Goal: Use online tool/utility: Utilize a website feature to perform a specific function

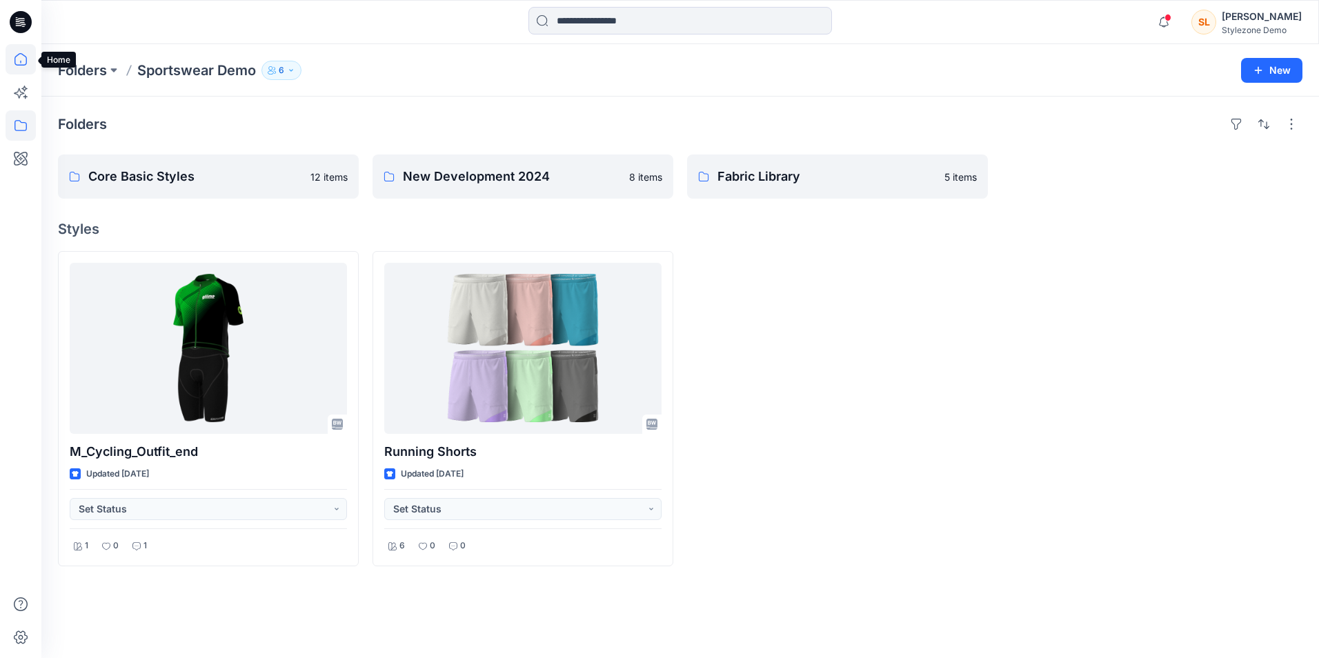
click at [19, 61] on icon at bounding box center [21, 59] width 30 height 30
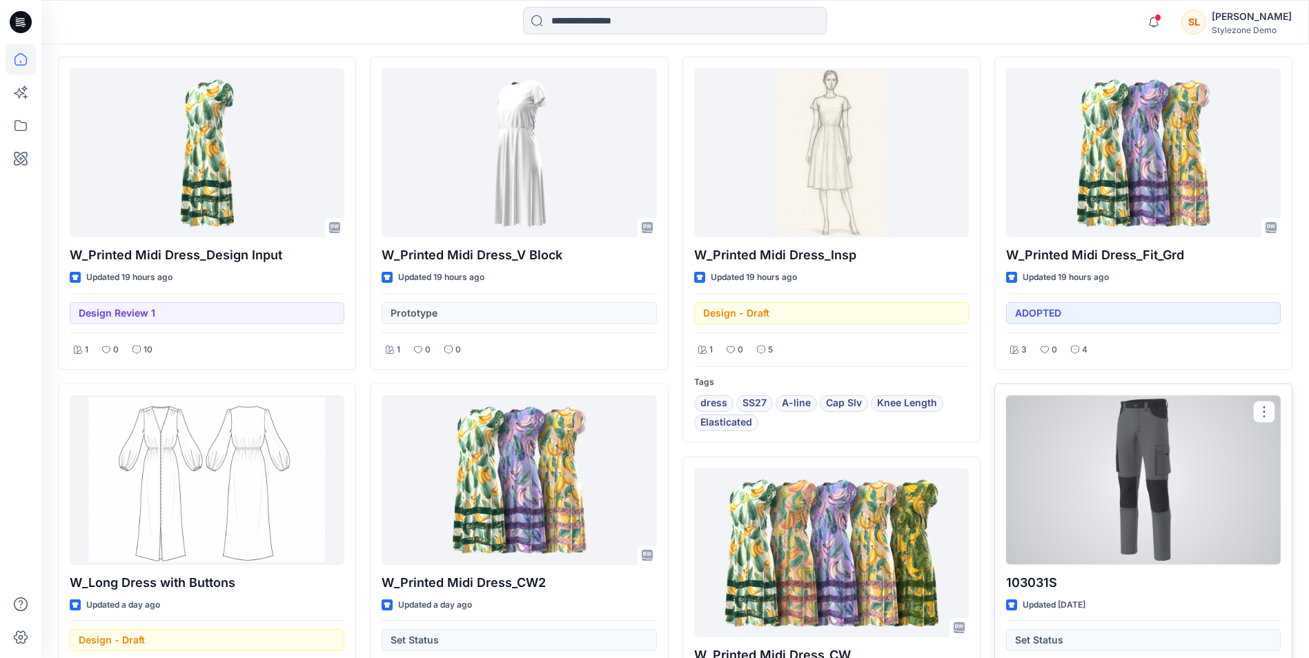
scroll to position [414, 0]
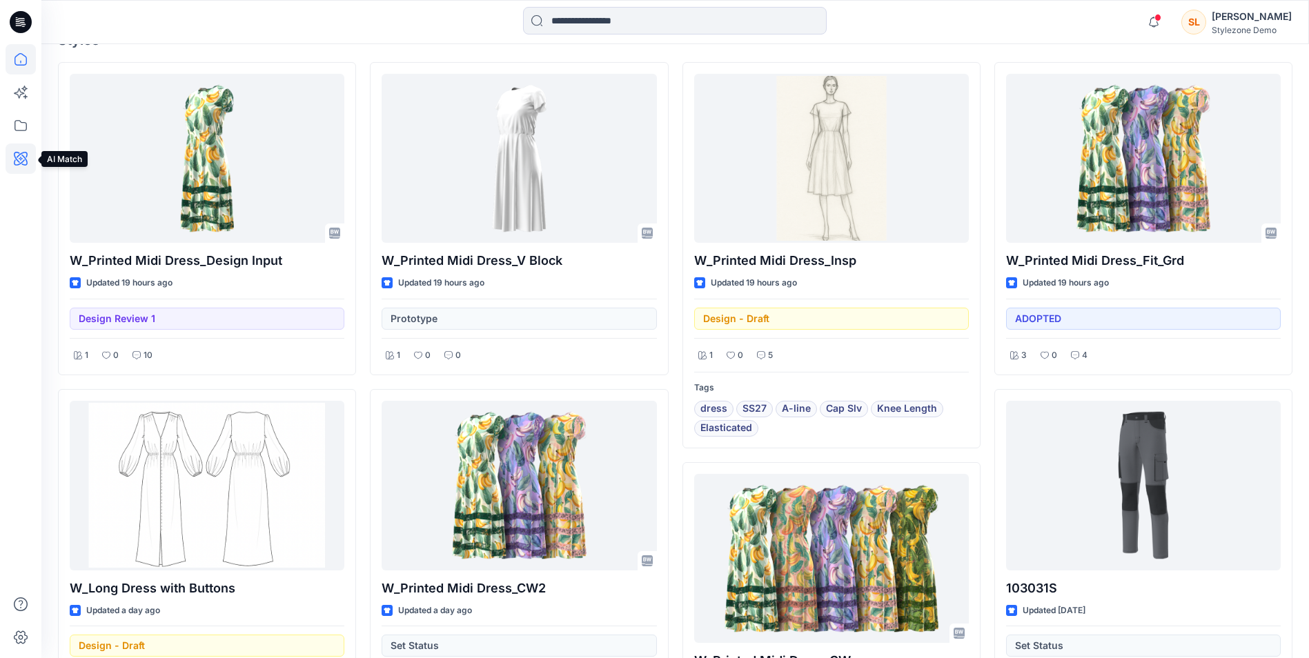
click at [31, 152] on icon at bounding box center [21, 158] width 30 height 30
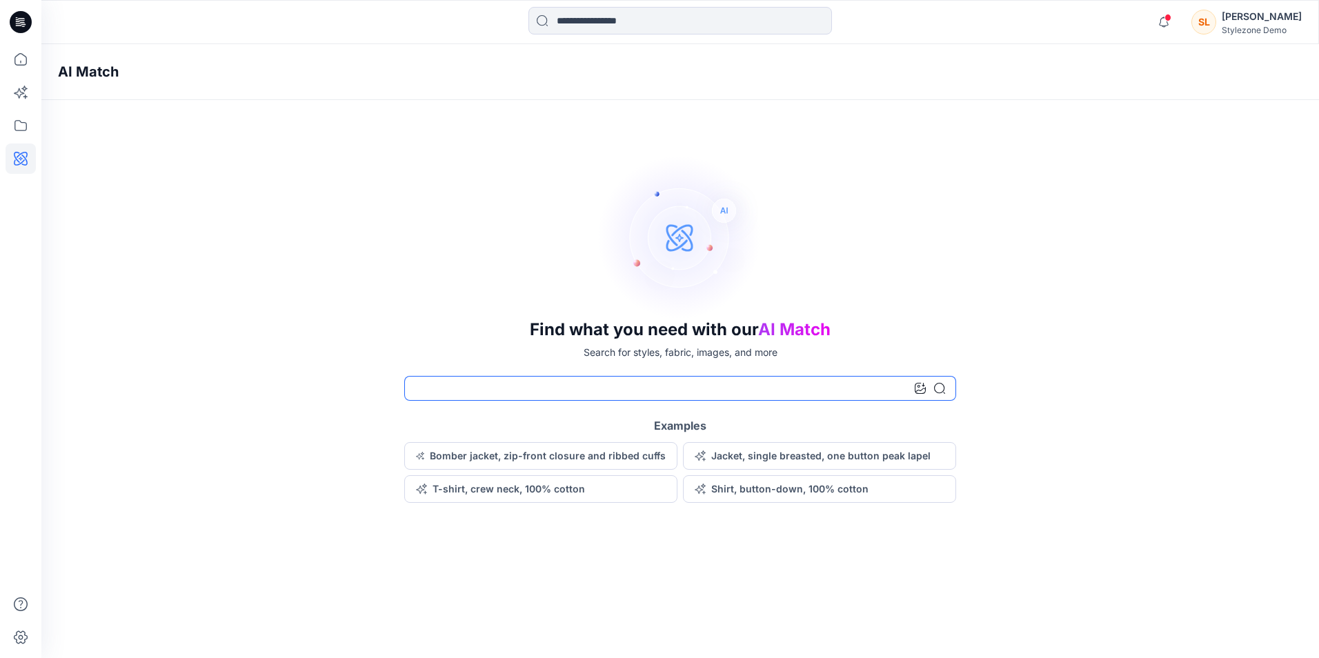
click at [608, 388] on input at bounding box center [680, 388] width 552 height 25
type input "*****"
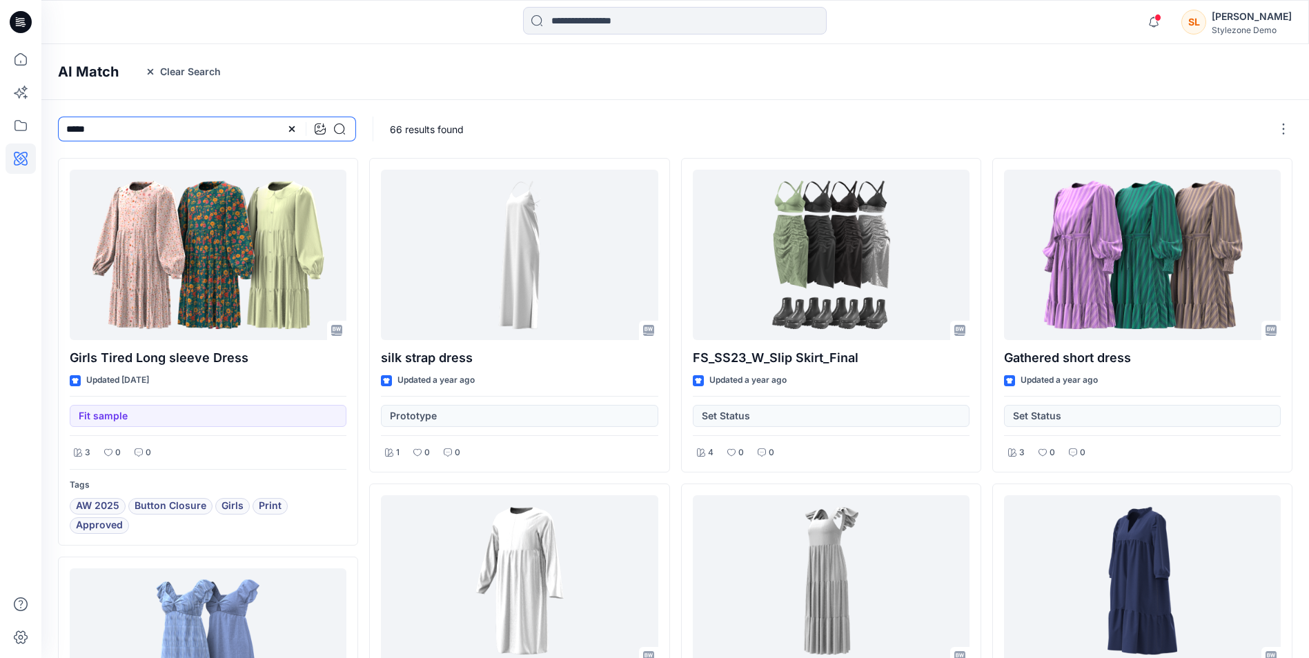
click at [241, 128] on input "*****" at bounding box center [207, 129] width 298 height 25
click at [66, 132] on input "*****" at bounding box center [207, 129] width 298 height 25
type input "*"
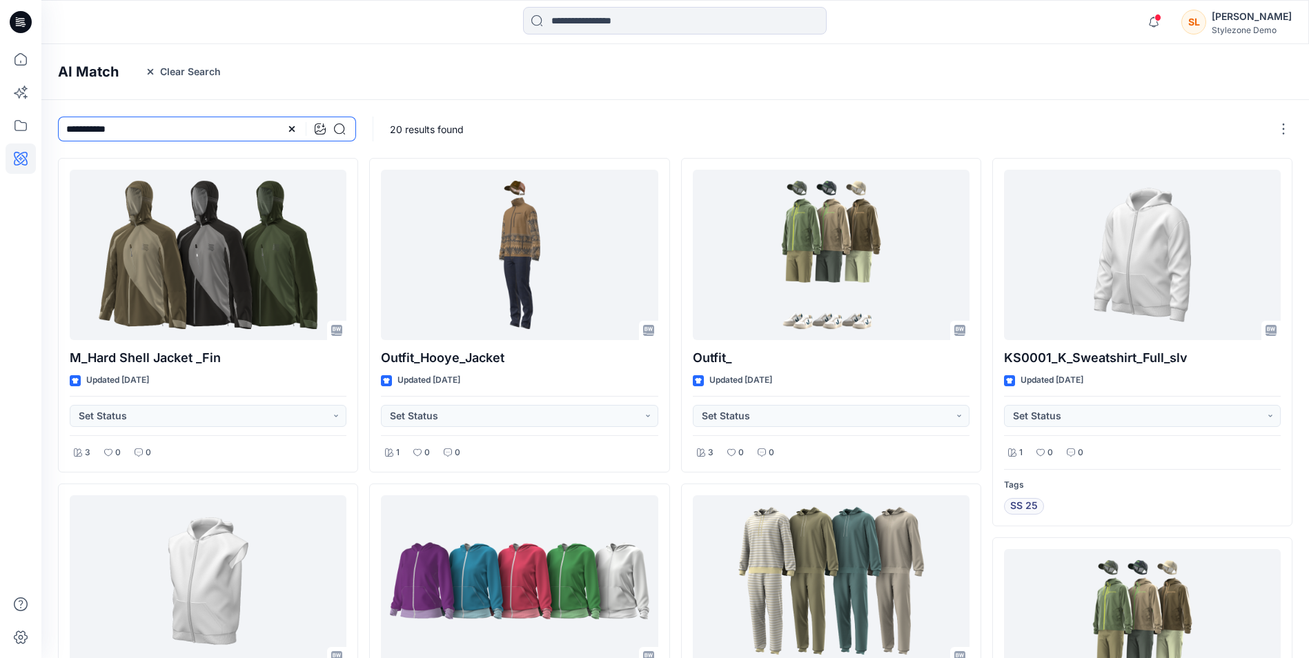
type input "**********"
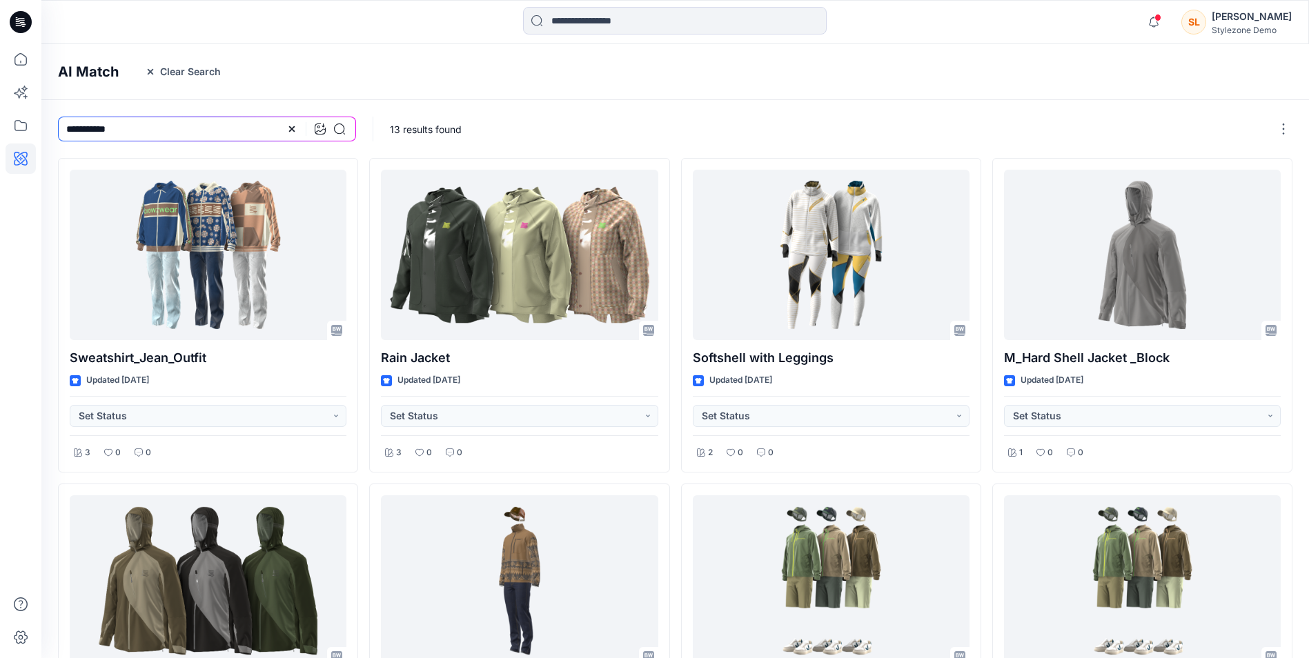
drag, startPoint x: 121, startPoint y: 129, endPoint x: 46, endPoint y: 132, distance: 75.3
click at [46, 132] on div "**********" at bounding box center [206, 129] width 331 height 58
click at [320, 128] on icon at bounding box center [320, 128] width 11 height 11
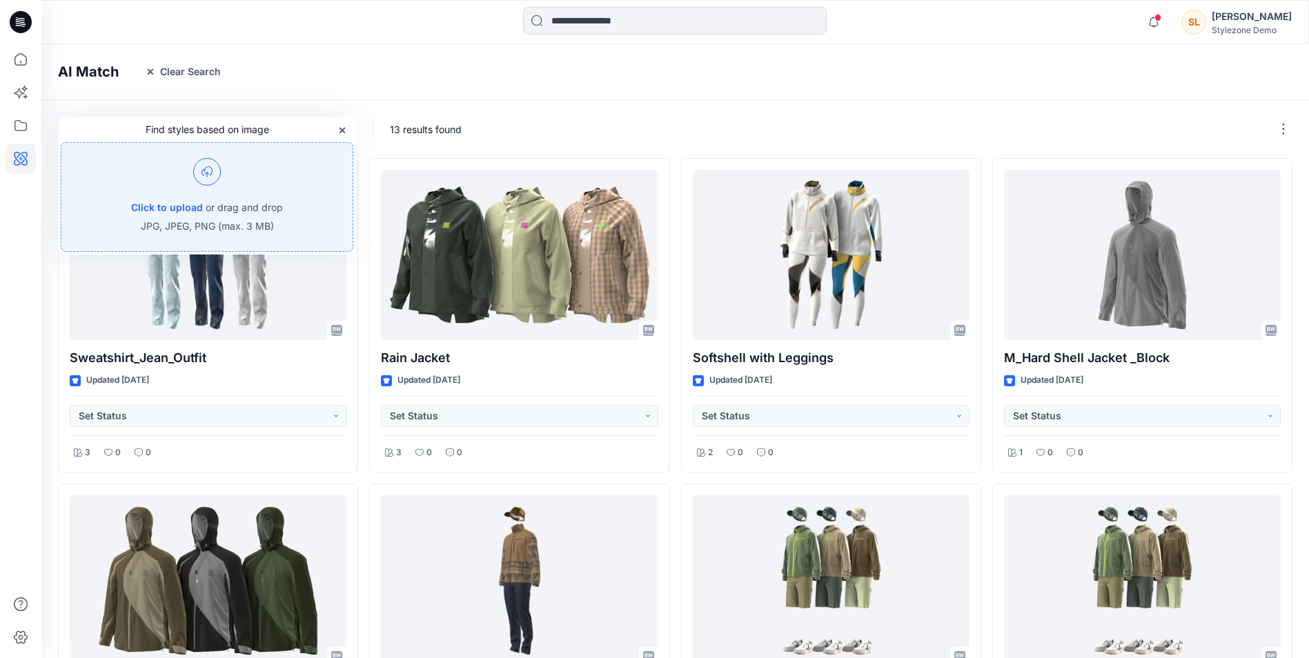
click at [227, 210] on p "or drag and drop" at bounding box center [244, 207] width 77 height 17
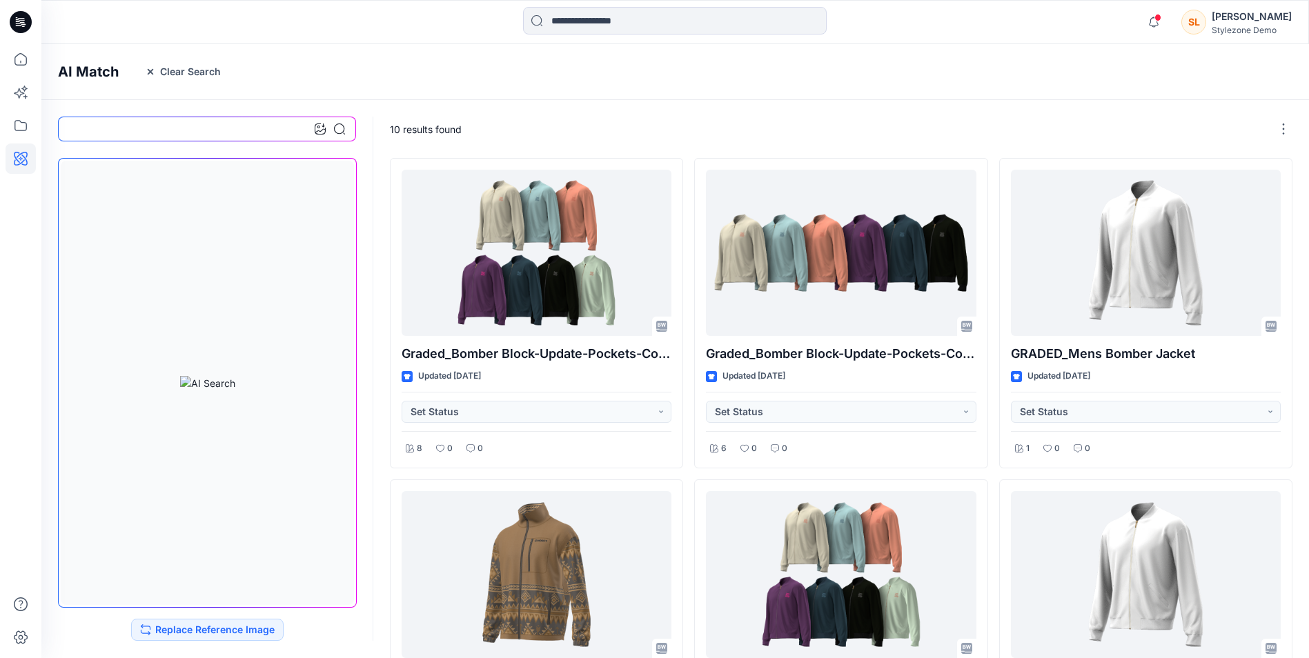
click at [947, 26] on div at bounding box center [674, 22] width 633 height 30
click at [20, 66] on icon at bounding box center [20, 59] width 12 height 12
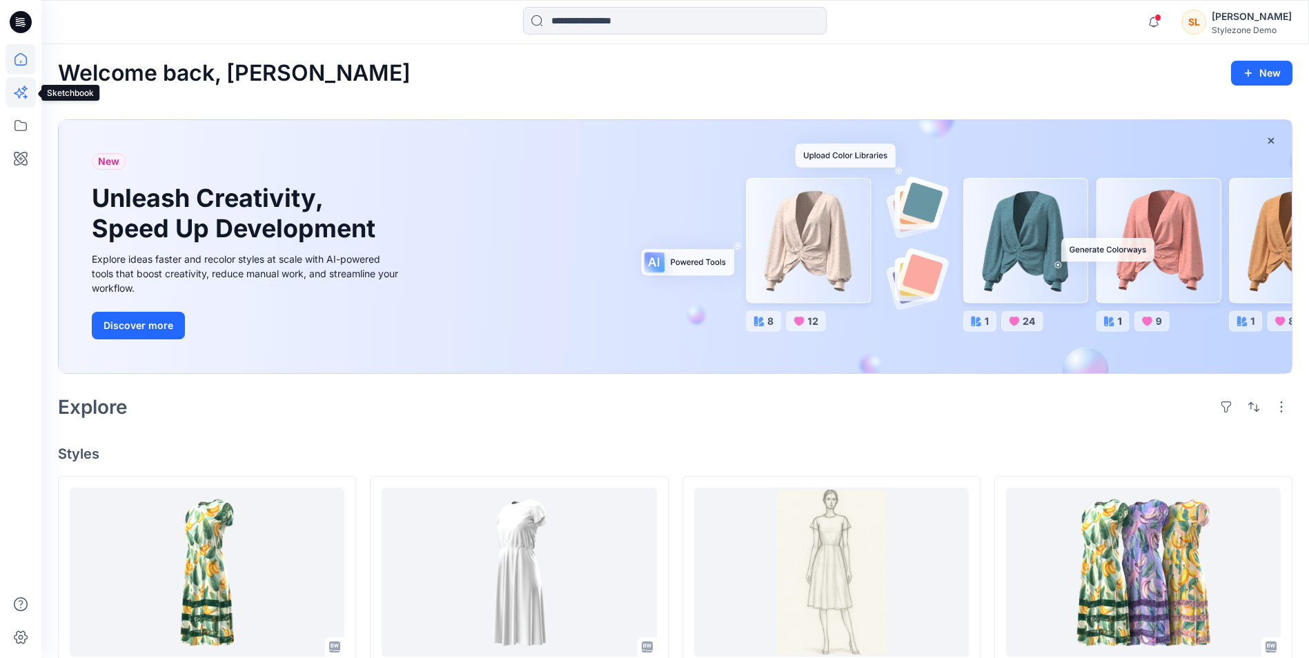
click at [9, 90] on icon at bounding box center [21, 92] width 30 height 30
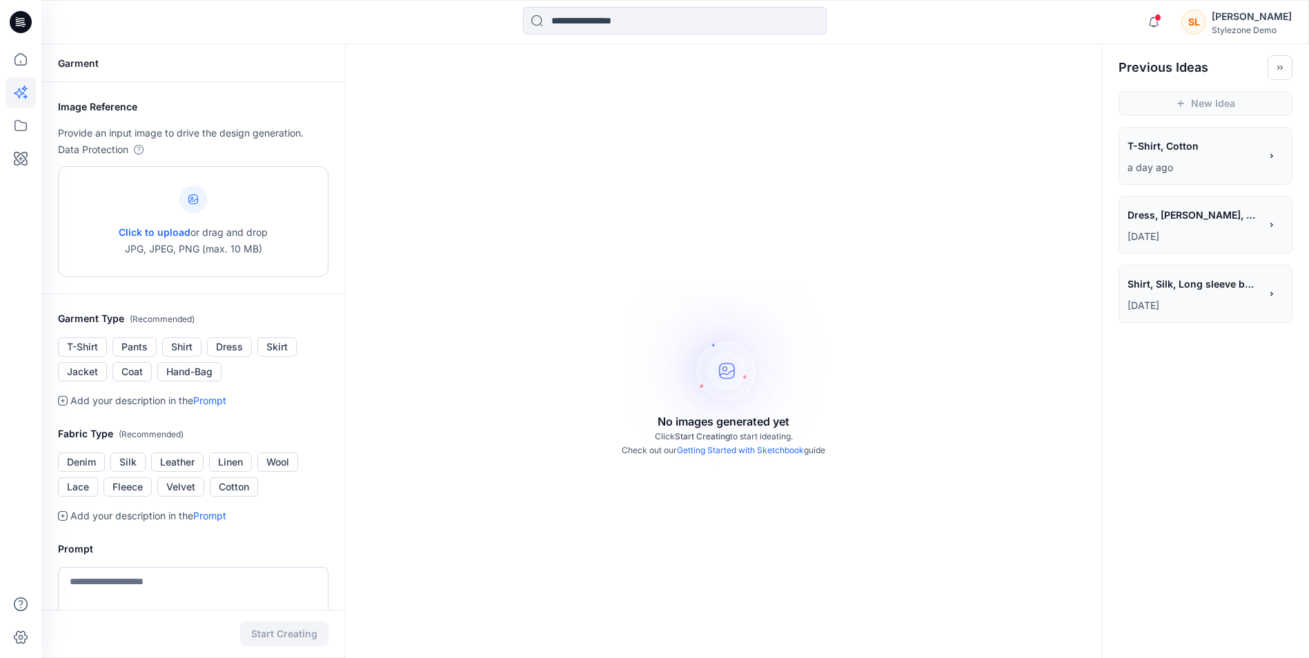
click at [201, 209] on div at bounding box center [193, 200] width 28 height 28
type input "**********"
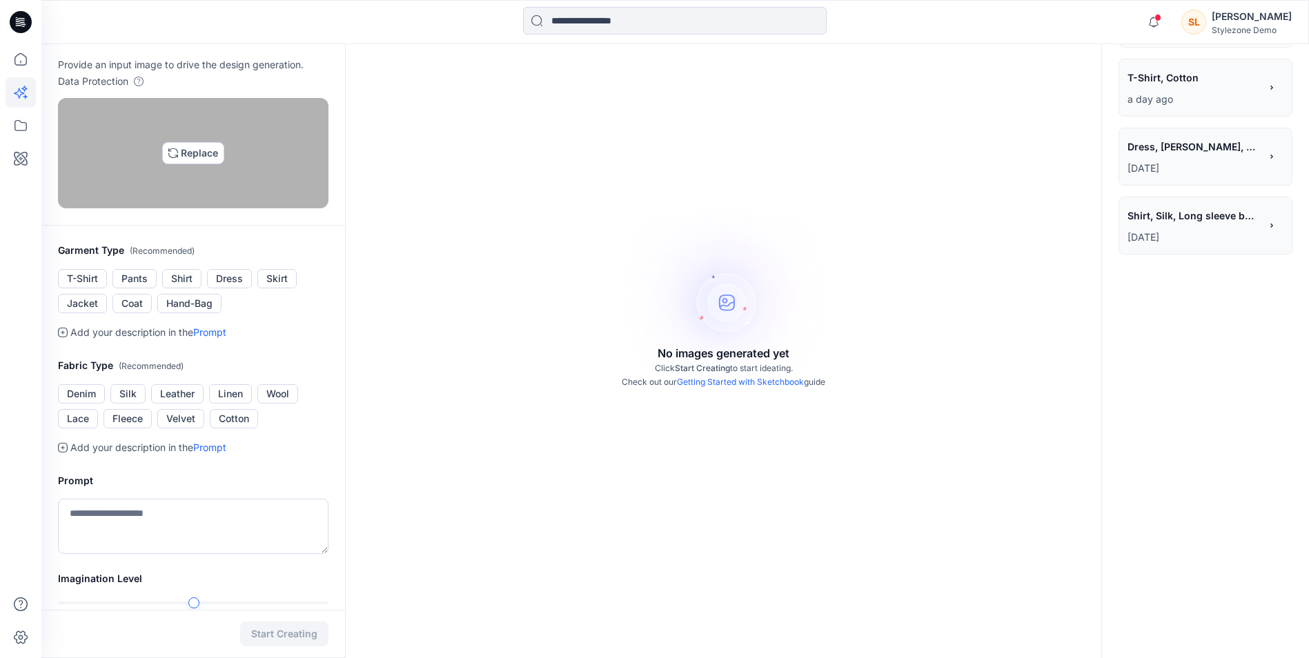
scroll to position [69, 0]
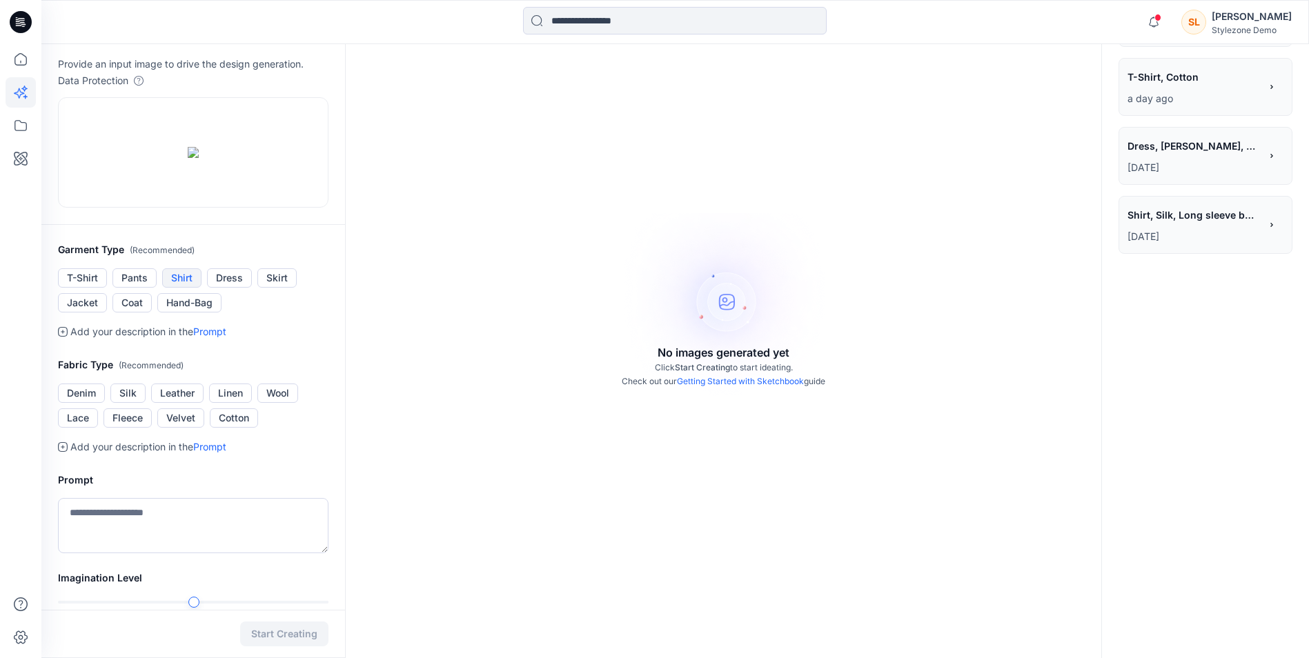
click at [179, 288] on button "Shirt" at bounding box center [181, 277] width 39 height 19
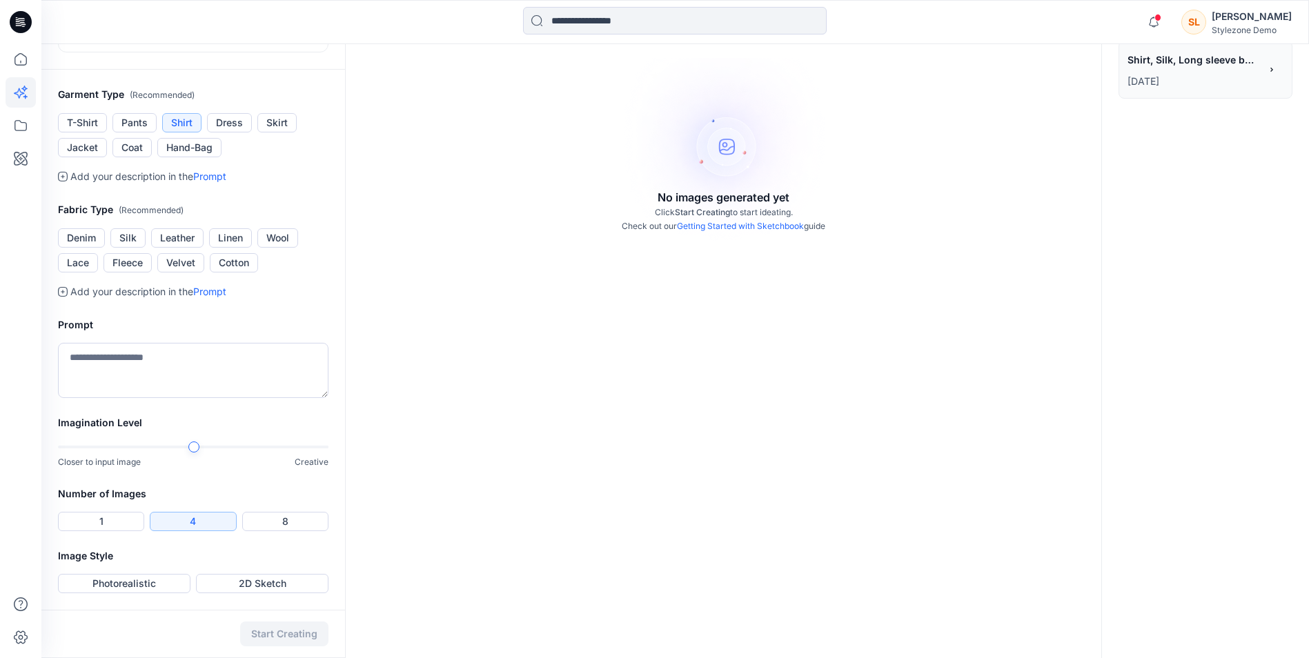
scroll to position [276, 0]
click at [68, 248] on button "Denim" at bounding box center [81, 237] width 47 height 19
click at [324, 398] on textarea at bounding box center [193, 370] width 270 height 55
drag, startPoint x: 75, startPoint y: 426, endPoint x: 131, endPoint y: 425, distance: 55.9
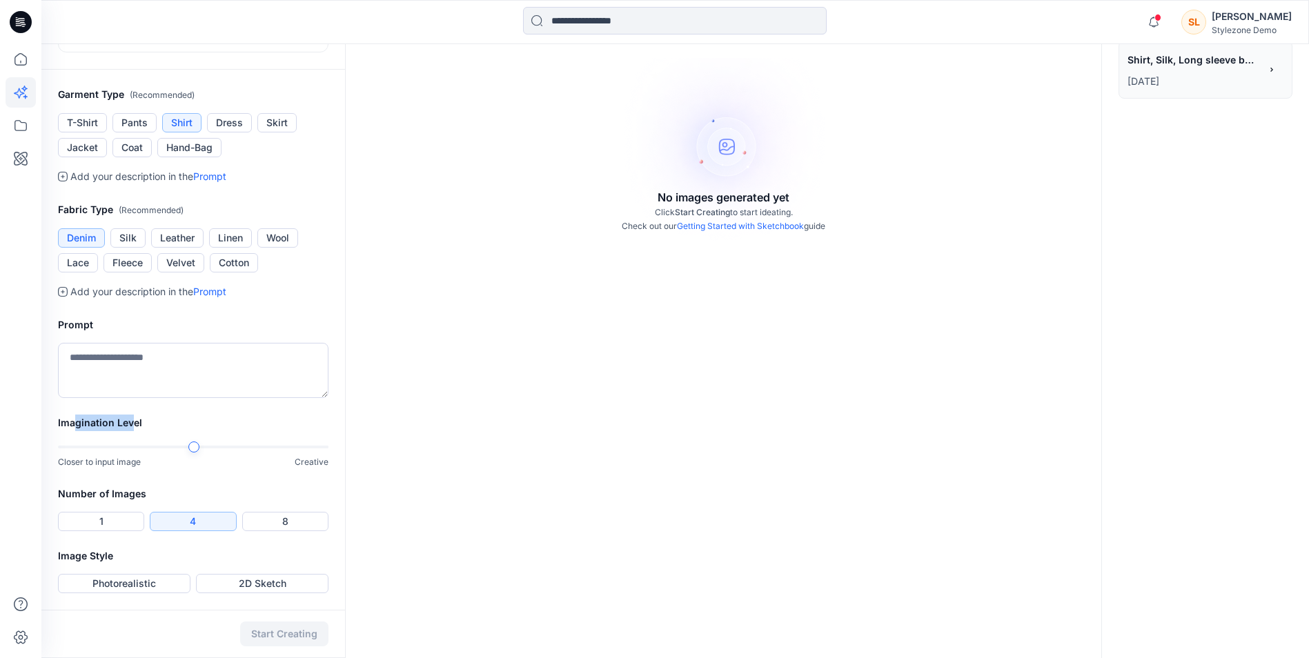
click at [131, 425] on h2 "Imagination Level" at bounding box center [193, 423] width 270 height 17
click at [438, 452] on div "No images generated yet Click Start Creating to start ideating. Check out our G…" at bounding box center [723, 239] width 757 height 838
click at [163, 586] on button "Photorealistic" at bounding box center [124, 583] width 132 height 19
click at [266, 640] on button "Start Creating" at bounding box center [284, 634] width 88 height 25
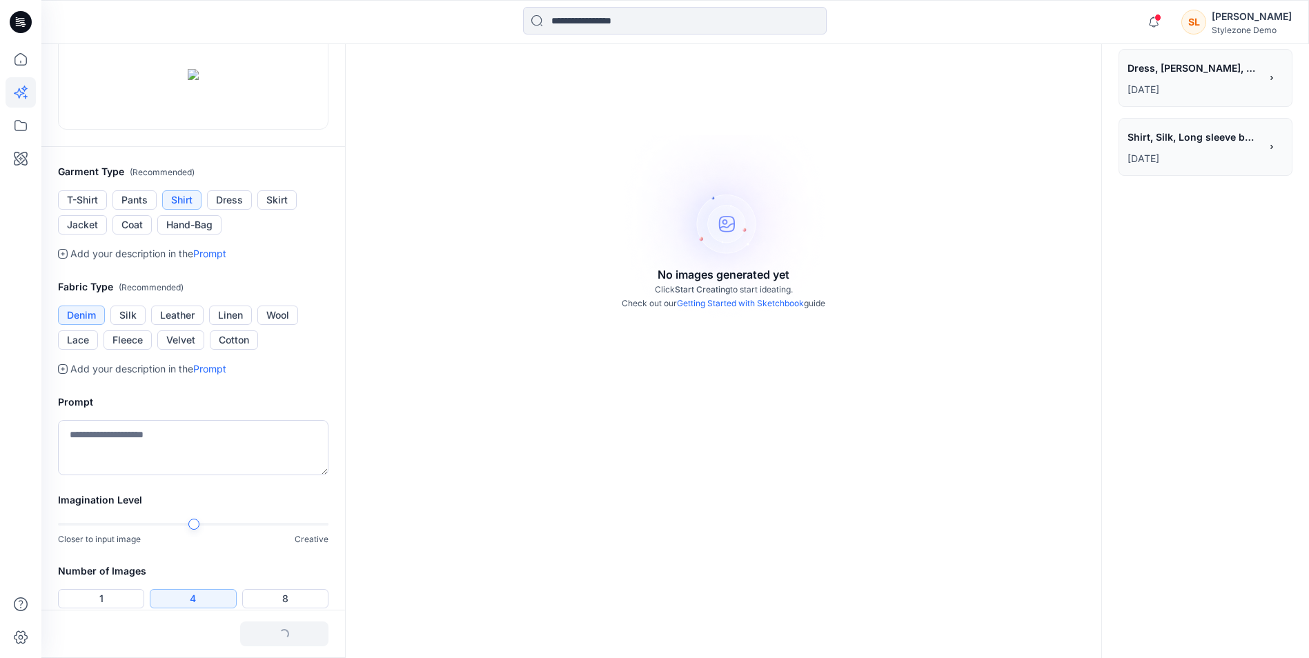
scroll to position [0, 0]
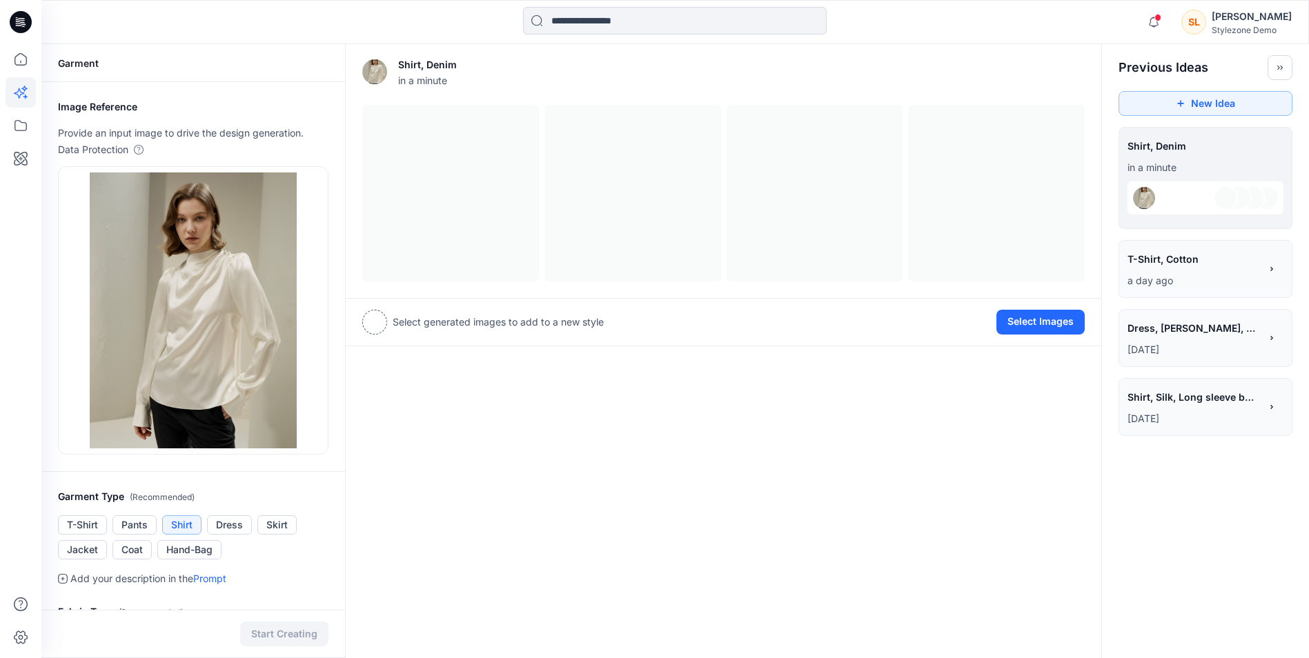
click at [1198, 278] on p "a day ago" at bounding box center [1193, 280] width 132 height 17
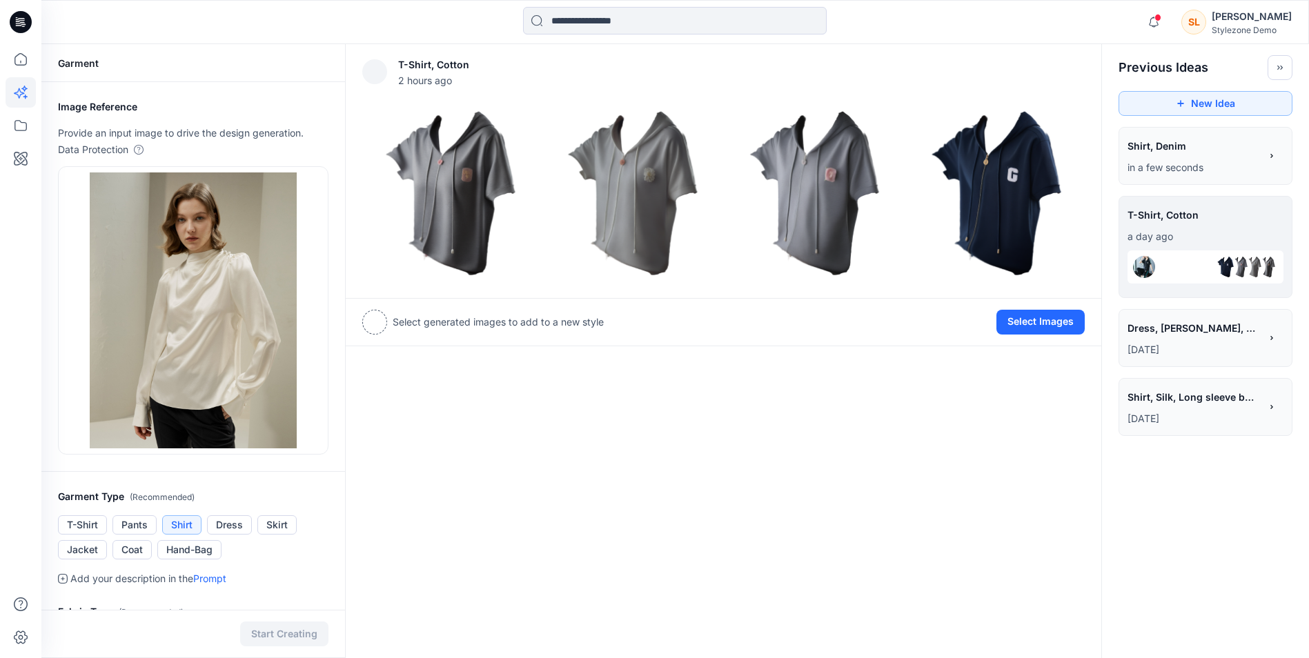
click at [1180, 343] on p "[DATE]" at bounding box center [1193, 349] width 132 height 17
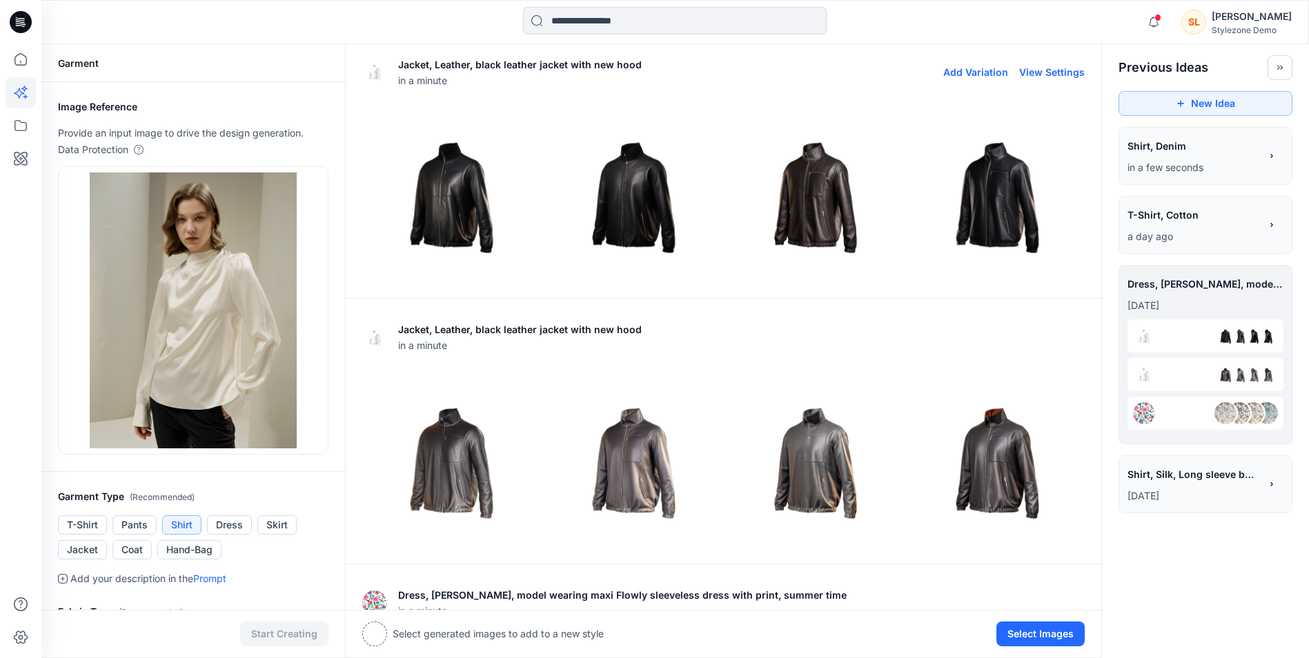
click at [435, 198] on img at bounding box center [450, 193] width 175 height 175
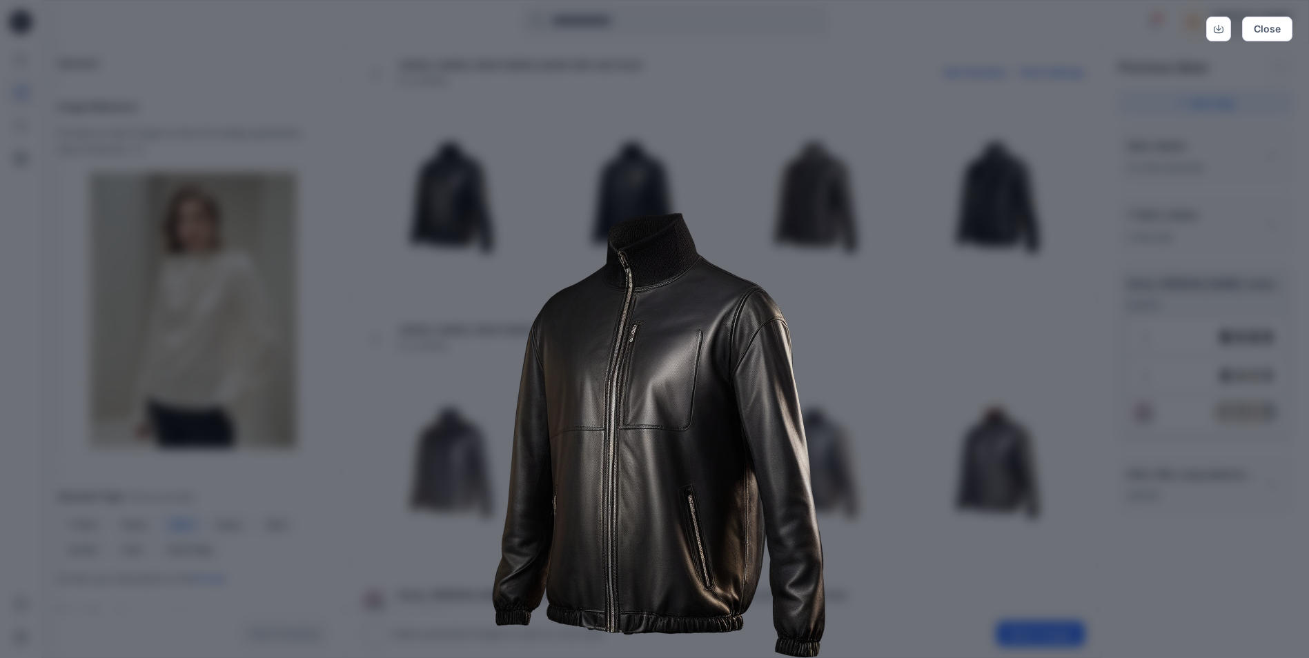
click at [972, 343] on img at bounding box center [654, 416] width 706 height 706
click at [1232, 132] on div "Close" at bounding box center [654, 329] width 1309 height 658
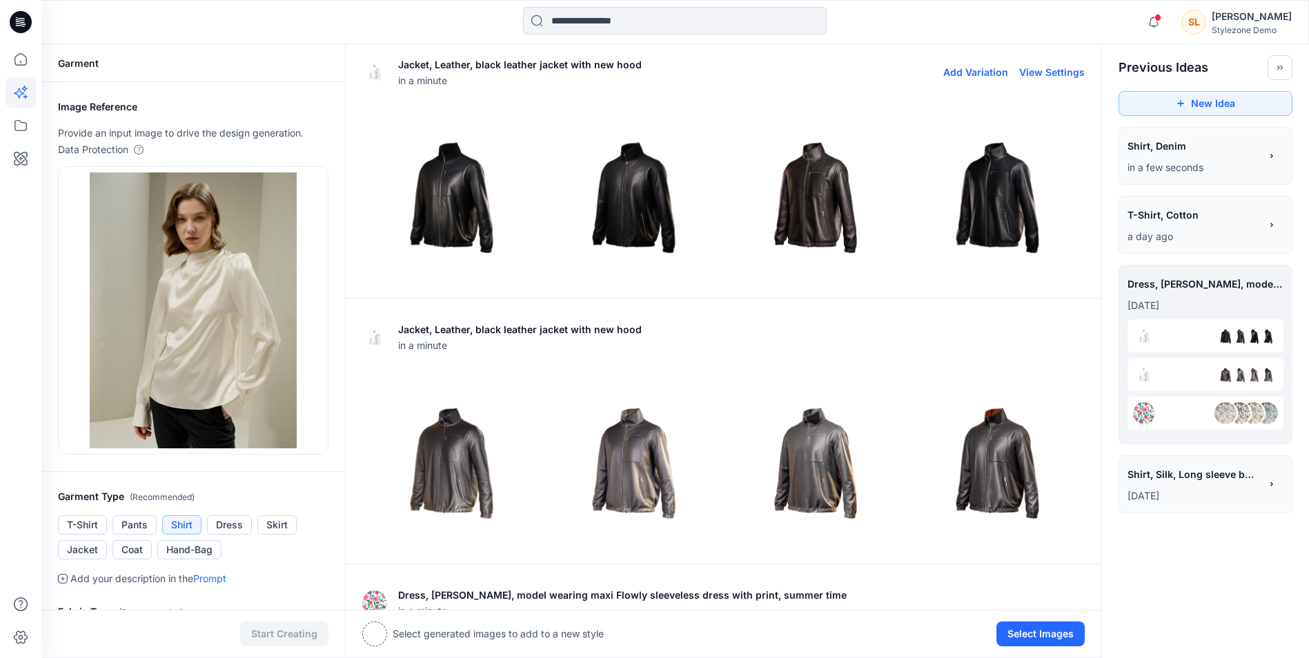
click at [771, 204] on img at bounding box center [814, 193] width 175 height 175
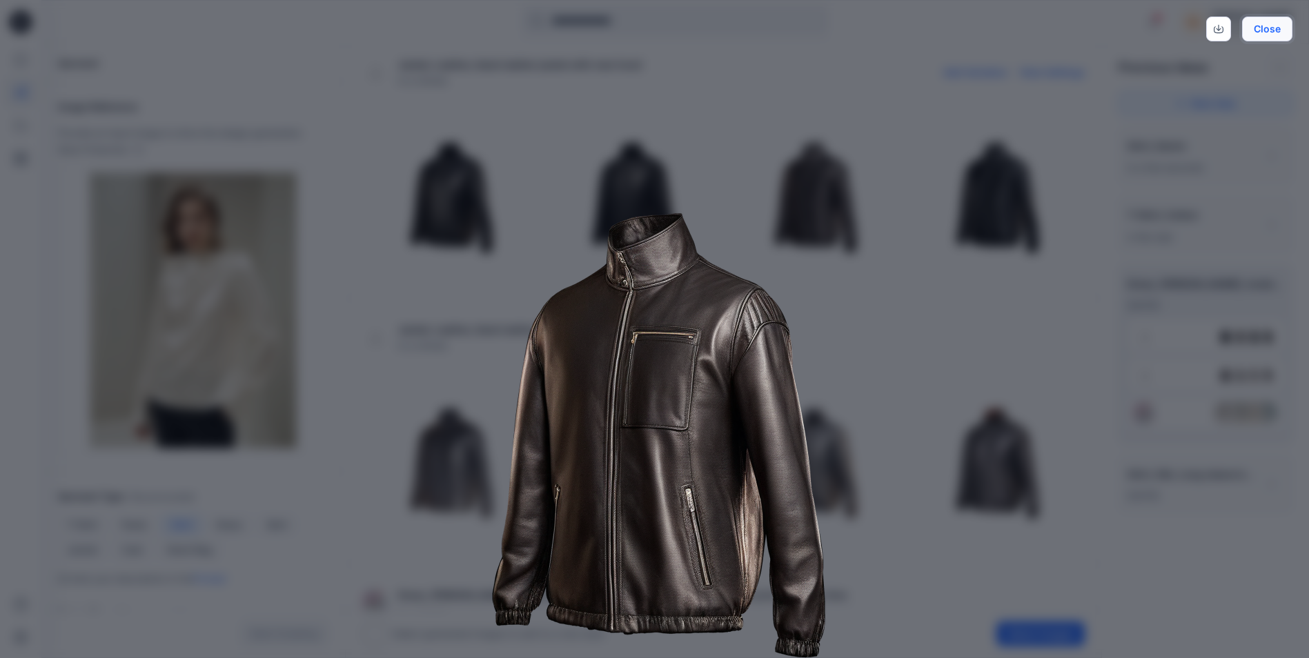
click at [1263, 27] on button "Close" at bounding box center [1267, 29] width 50 height 25
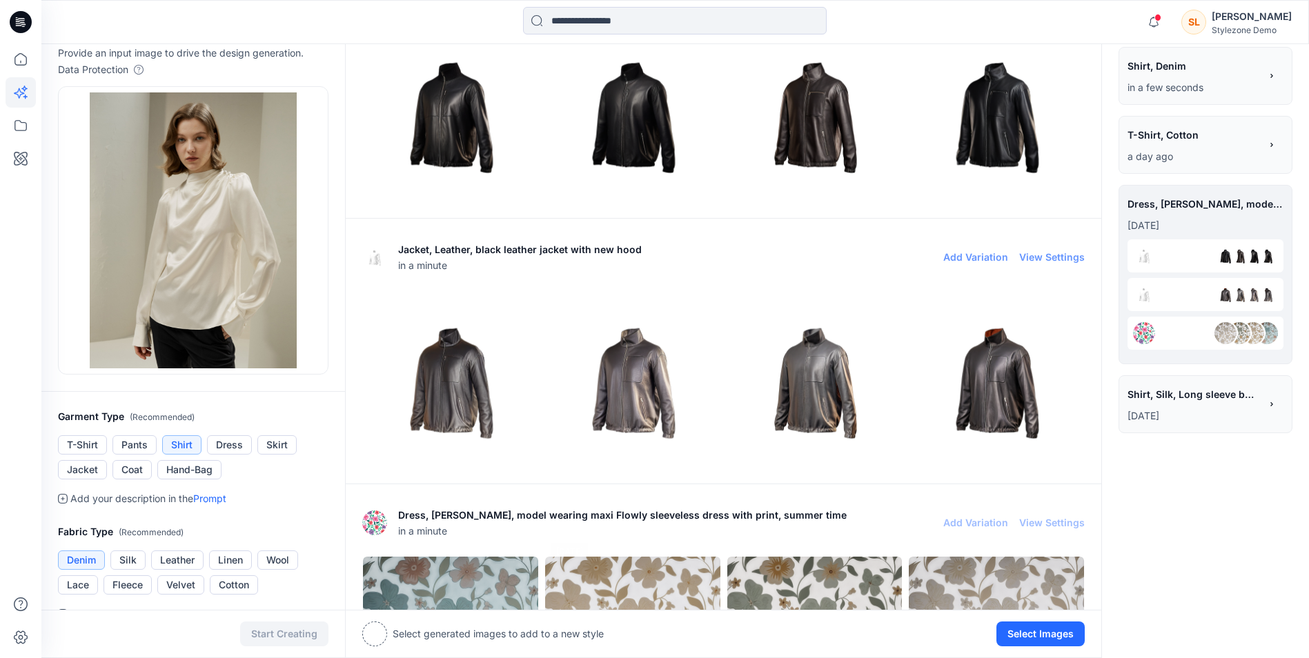
scroll to position [69, 0]
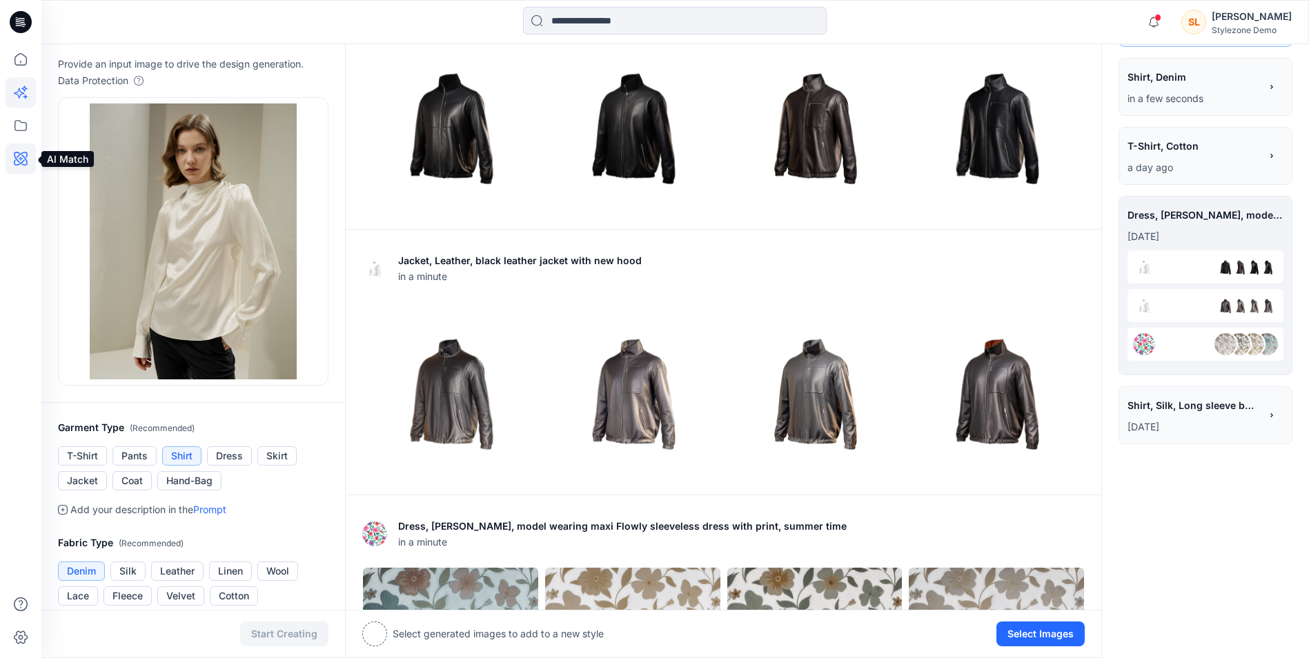
click at [8, 167] on icon at bounding box center [21, 158] width 30 height 30
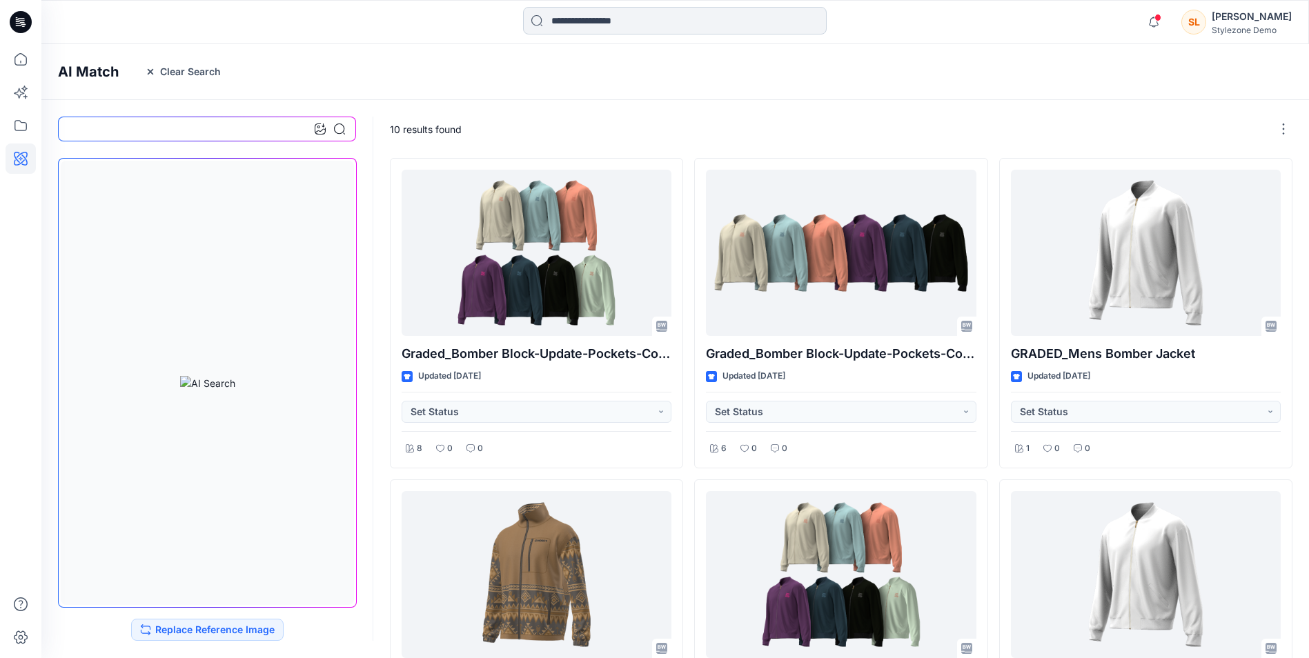
click at [635, 26] on input at bounding box center [675, 21] width 304 height 28
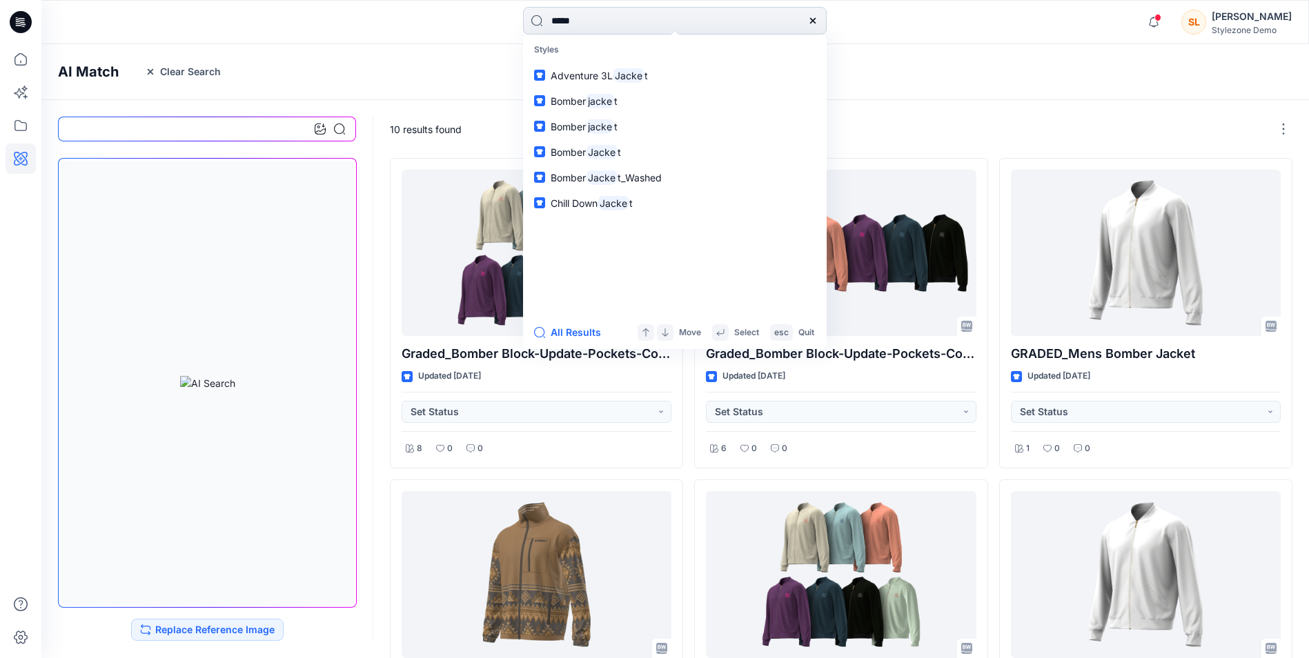
type input "******"
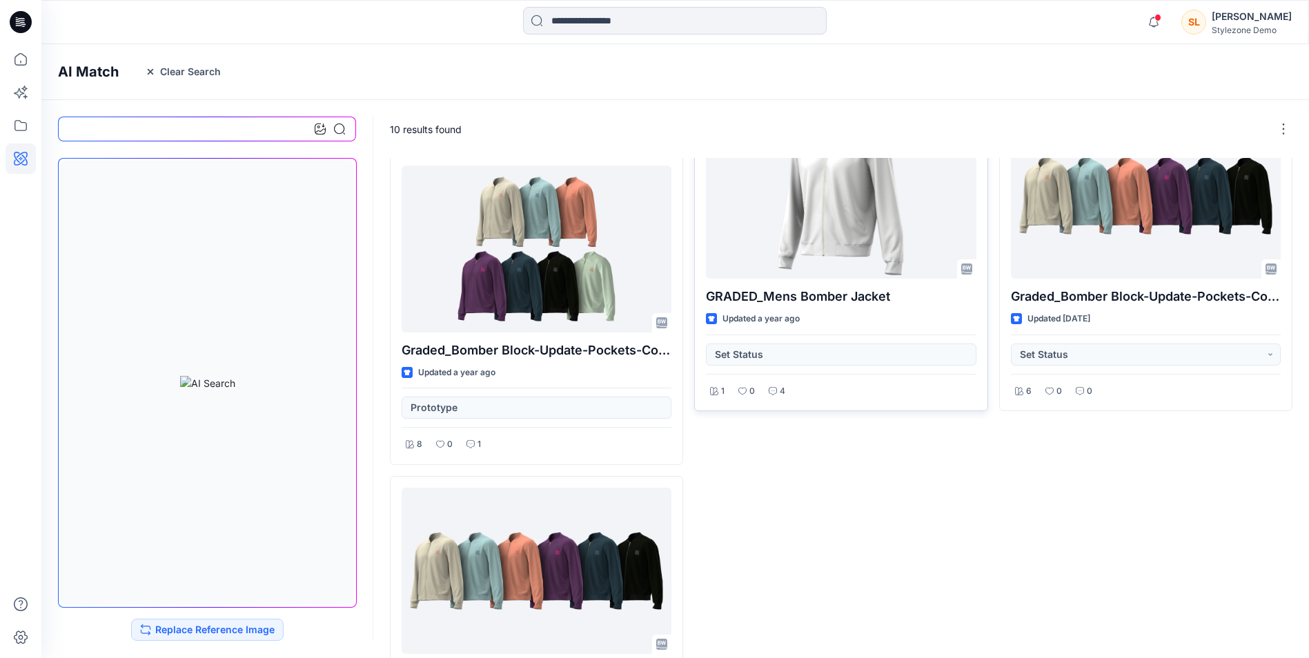
scroll to position [677, 0]
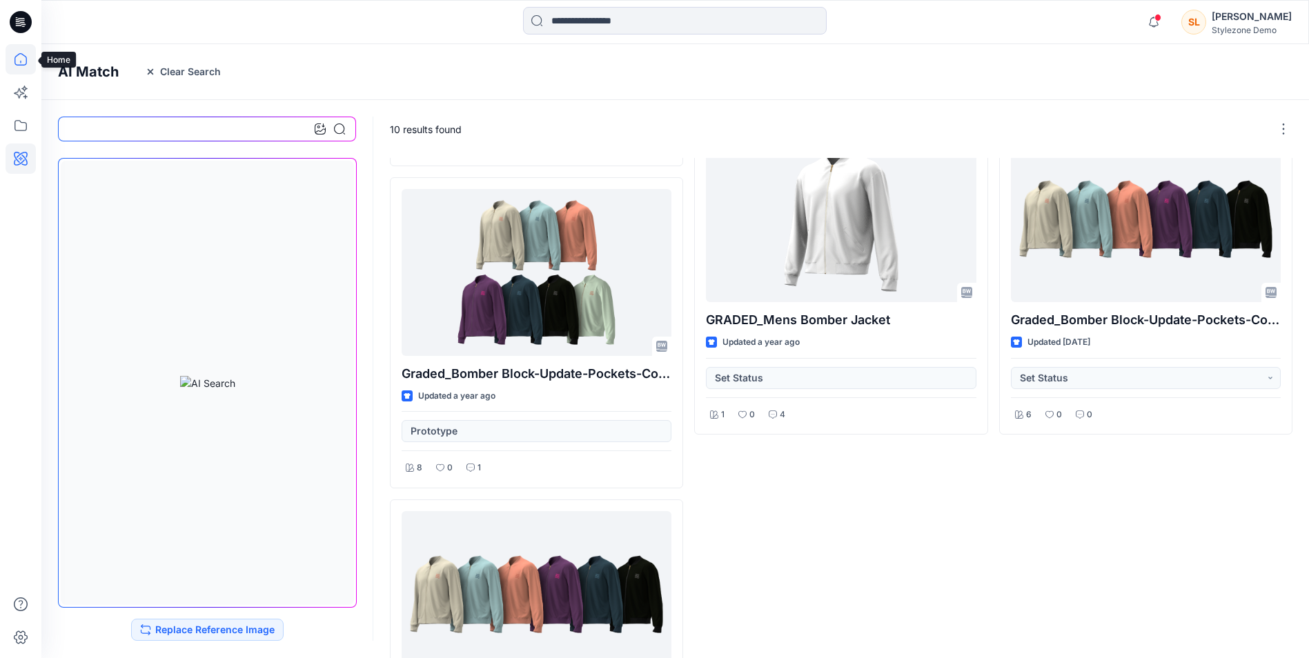
click at [26, 59] on icon at bounding box center [20, 59] width 12 height 12
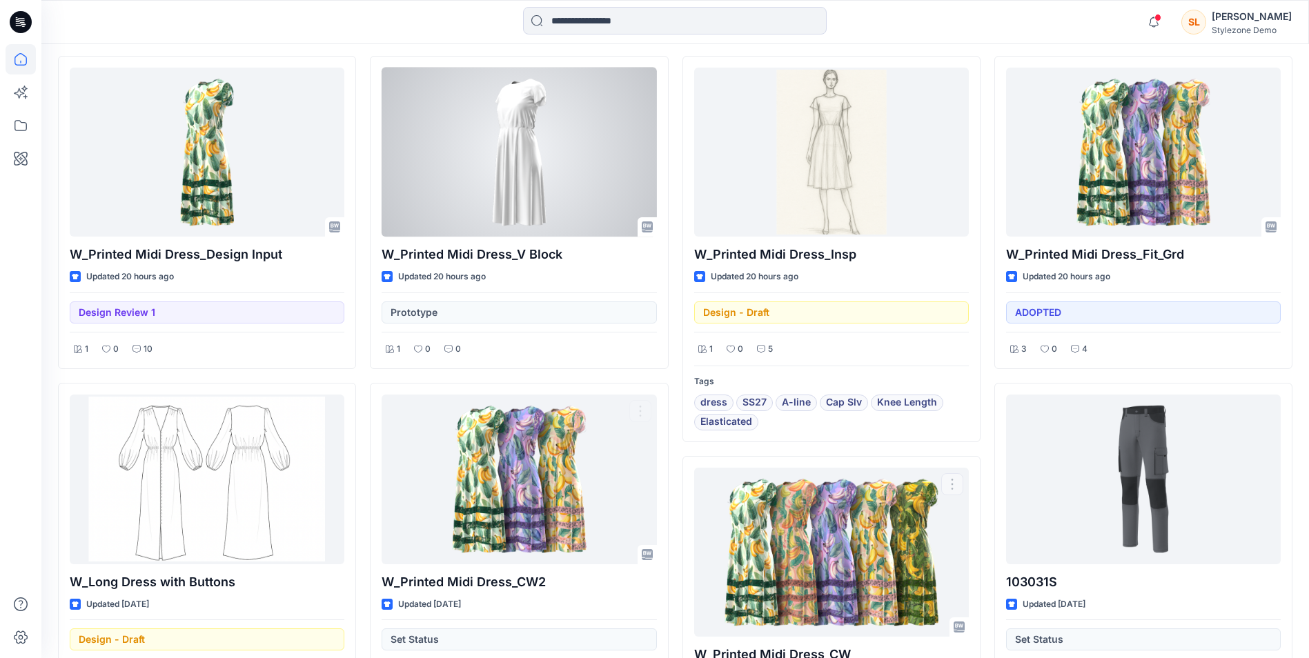
scroll to position [235, 0]
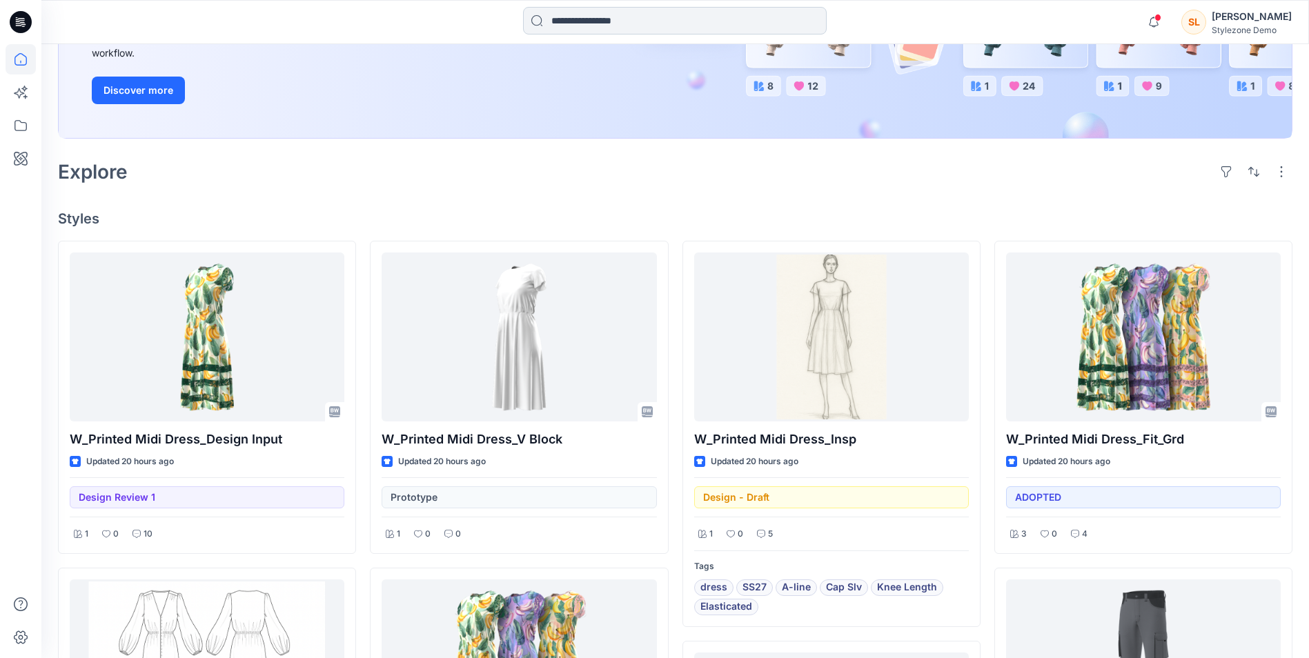
click at [595, 16] on input at bounding box center [675, 21] width 304 height 28
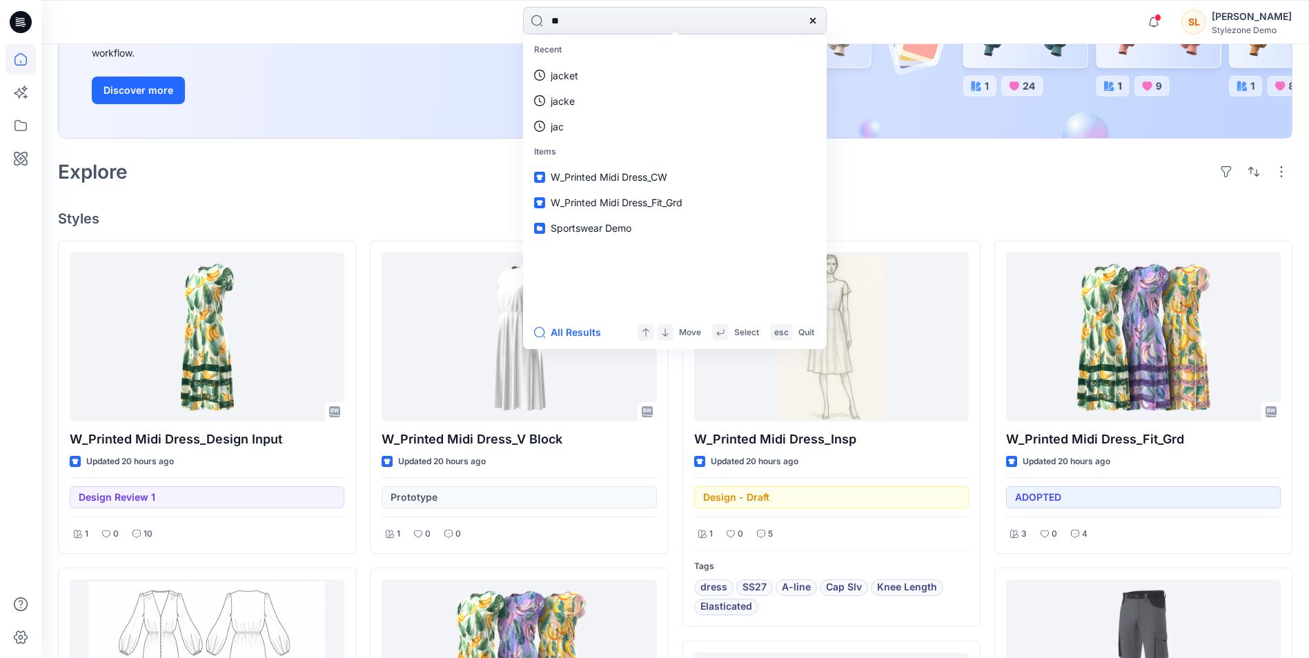
type input "***"
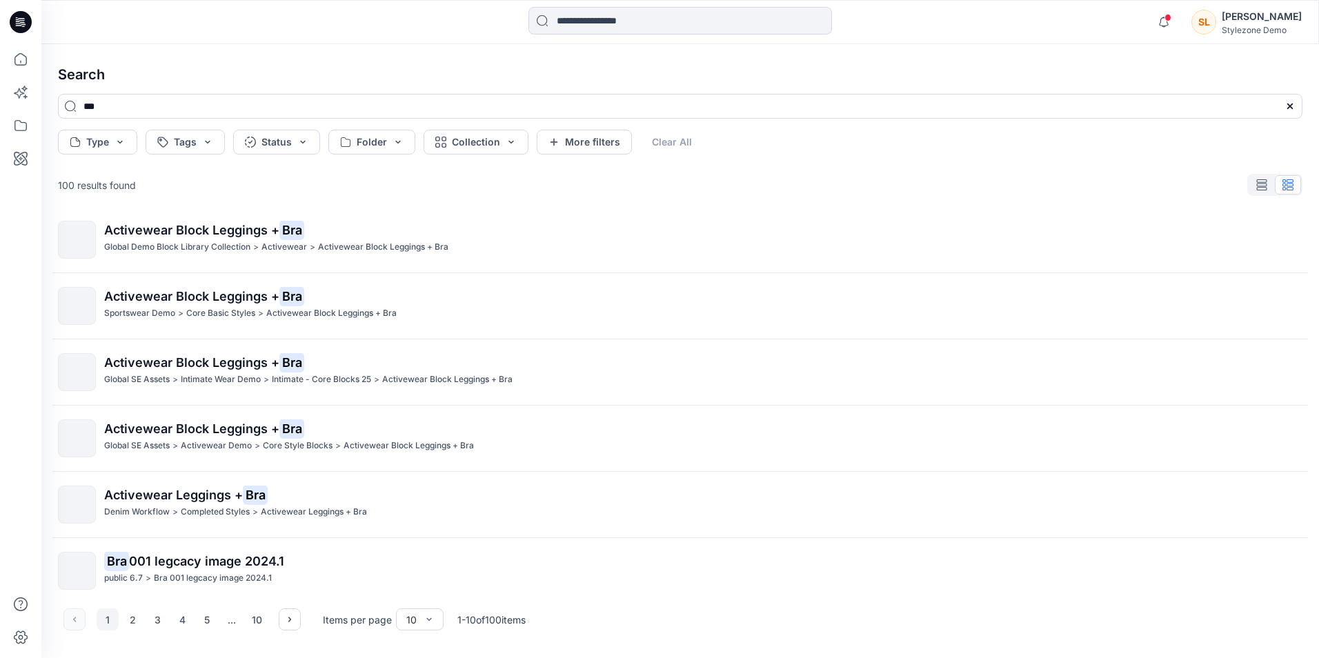
scroll to position [286, 0]
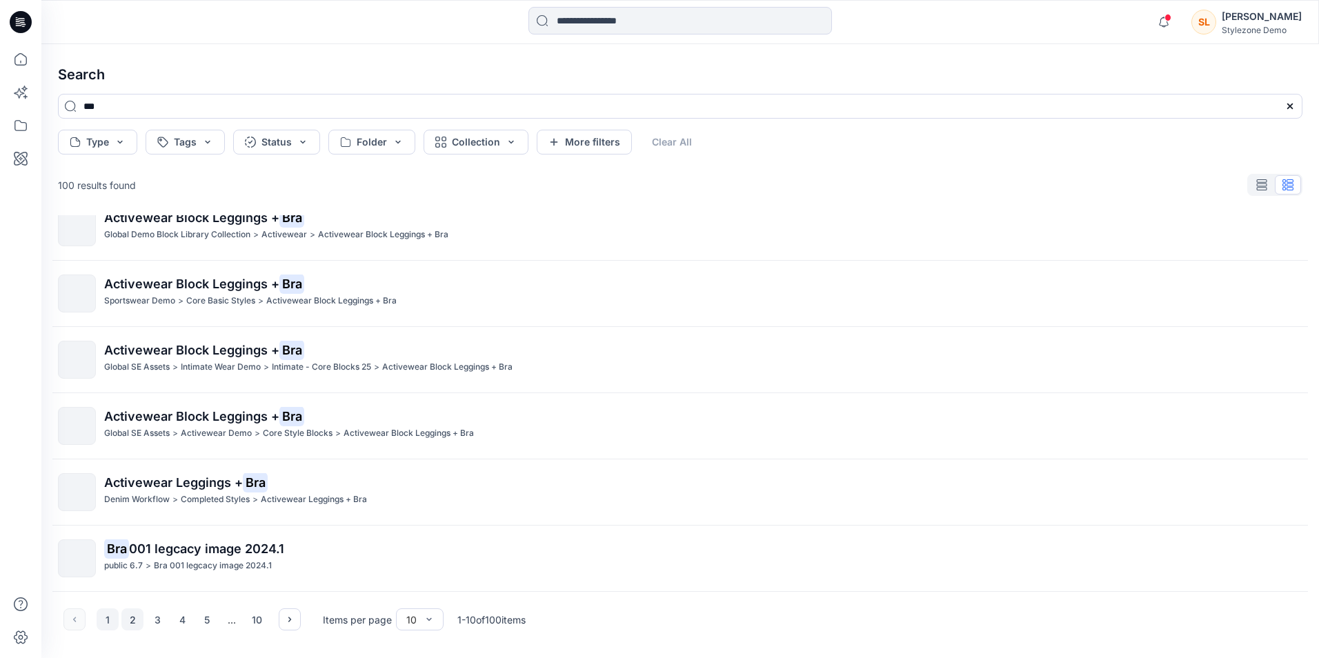
click at [130, 624] on button "2" at bounding box center [132, 619] width 22 height 22
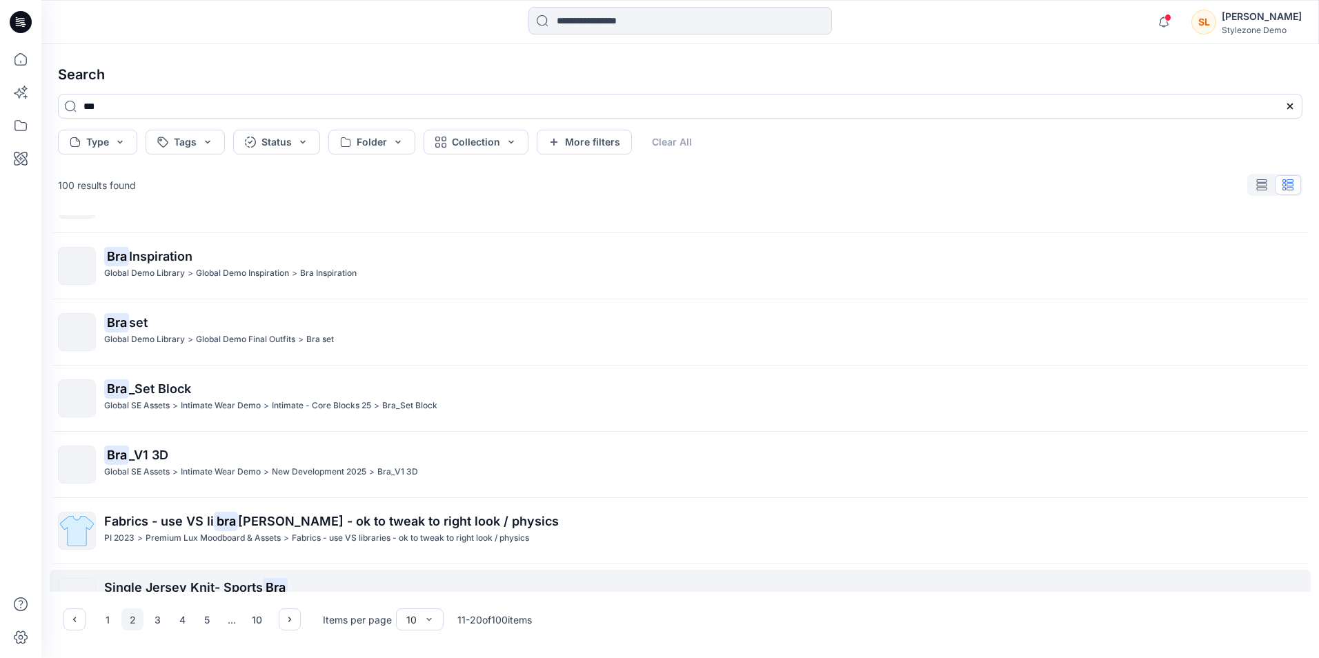
scroll to position [79, 0]
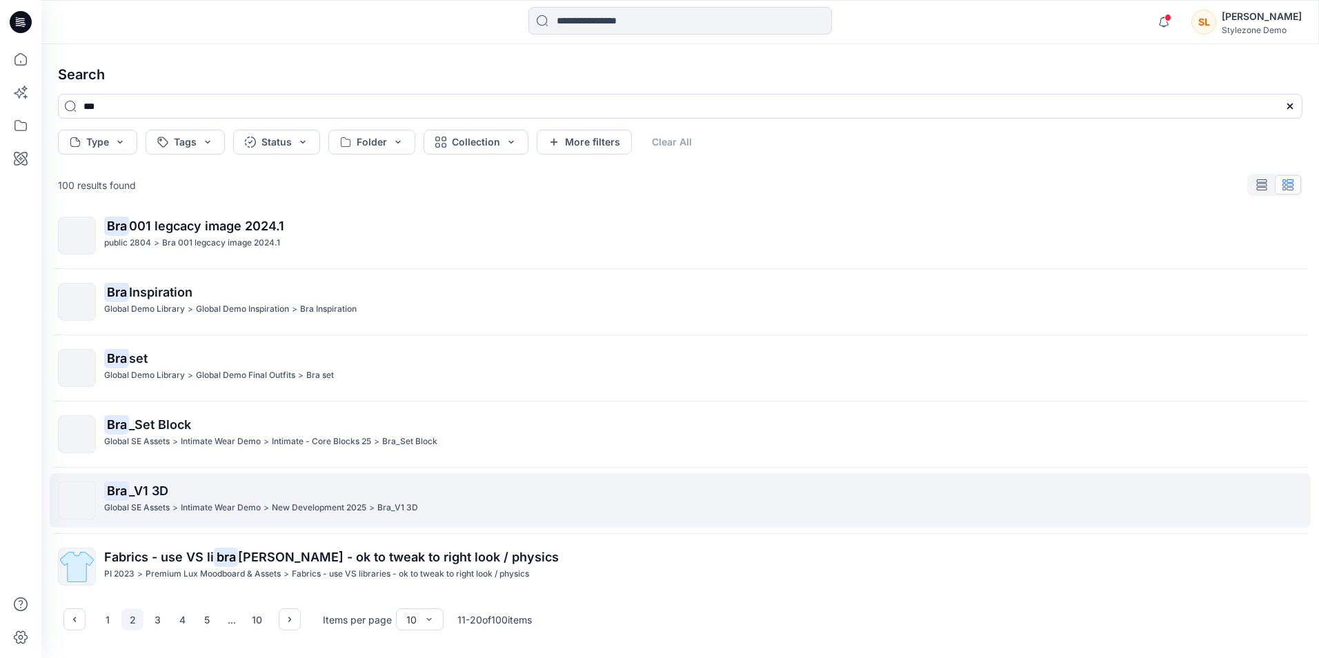
click at [126, 501] on p "Global SE Assets" at bounding box center [137, 508] width 66 height 14
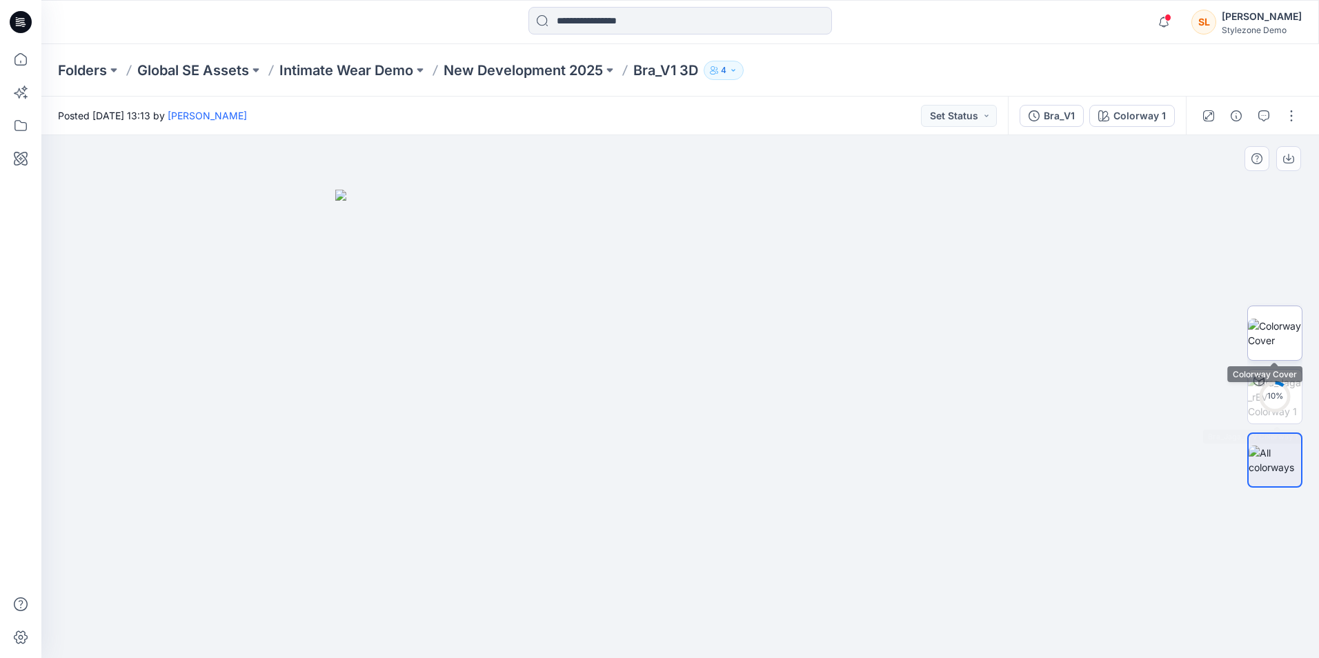
click at [1277, 330] on img at bounding box center [1275, 333] width 54 height 29
